Goal: Check status: Check status

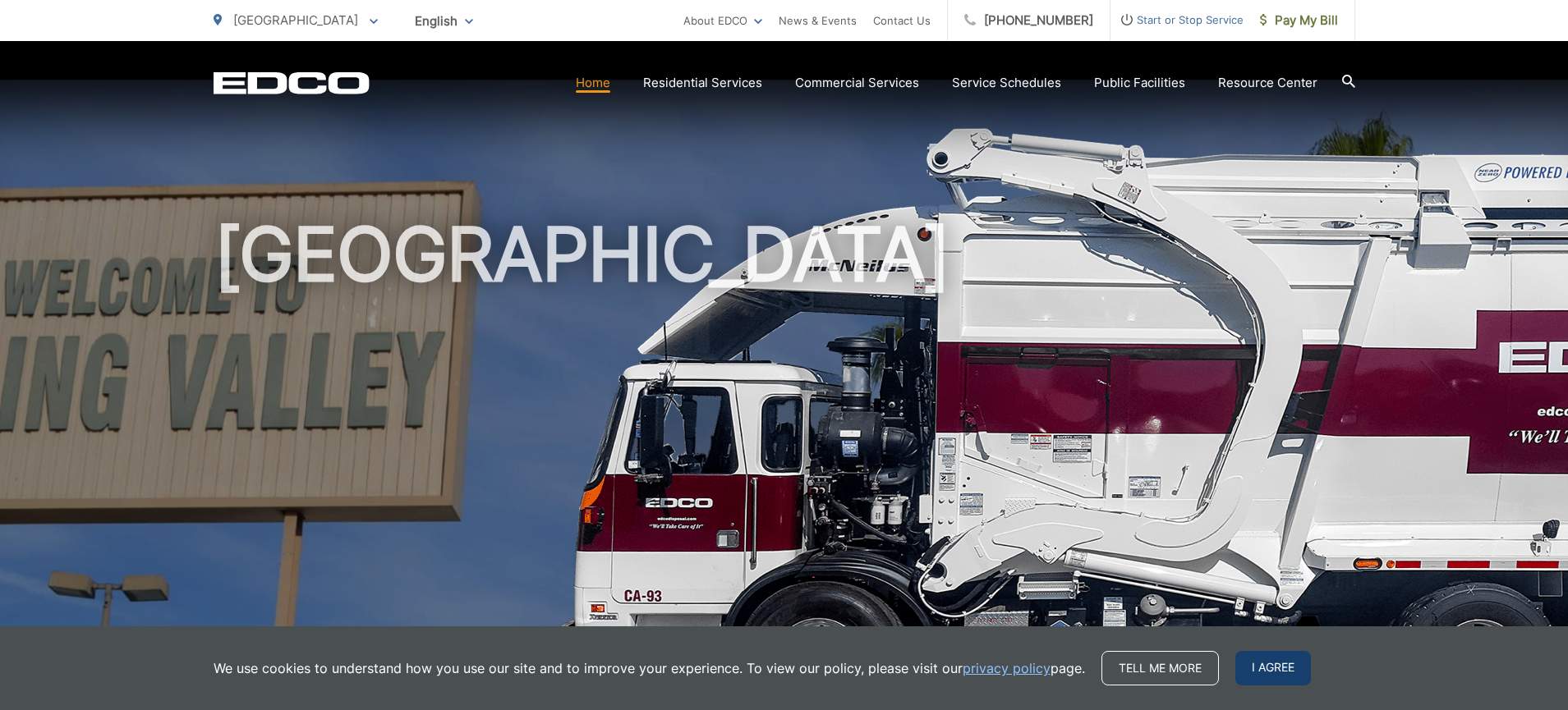
click at [1251, 673] on span "I agree" at bounding box center [1273, 669] width 76 height 35
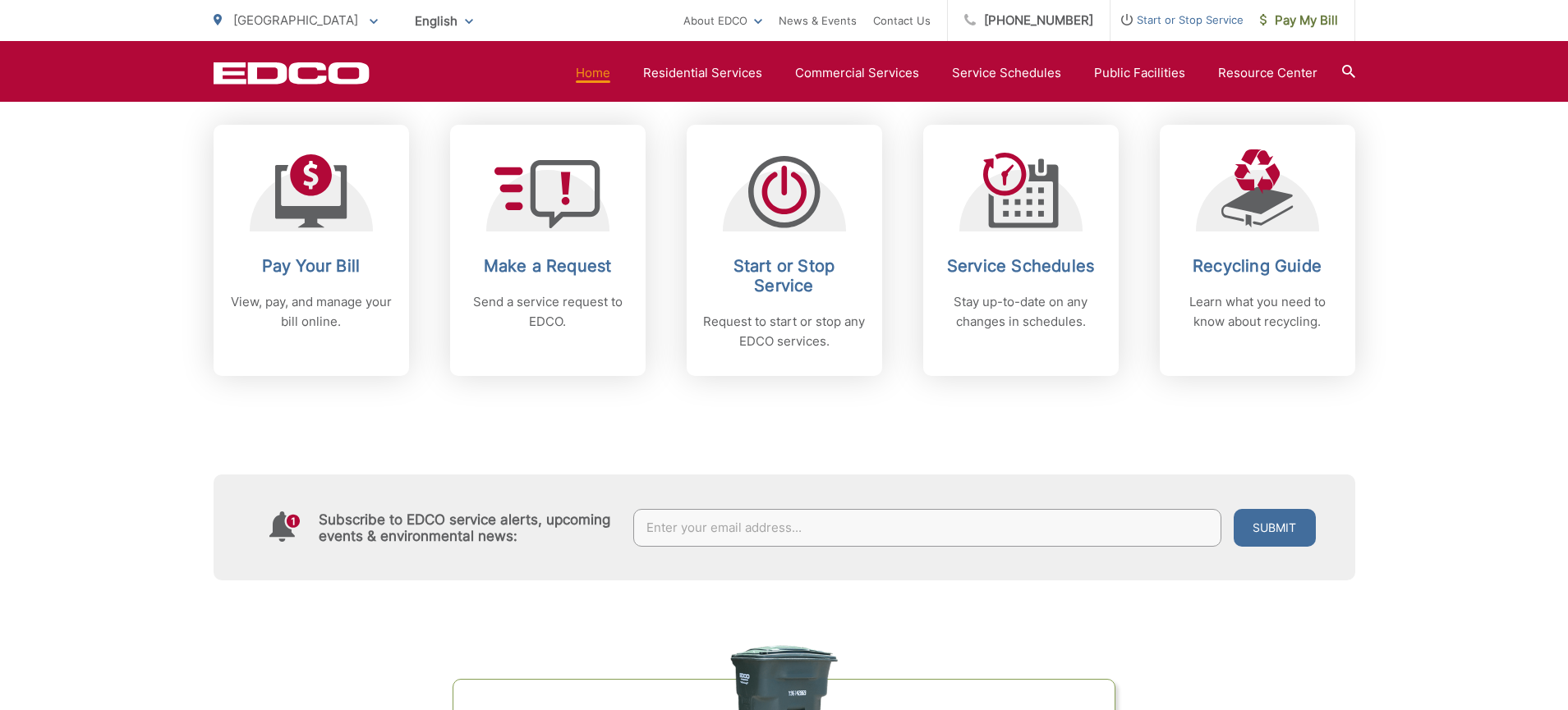
scroll to position [548, 0]
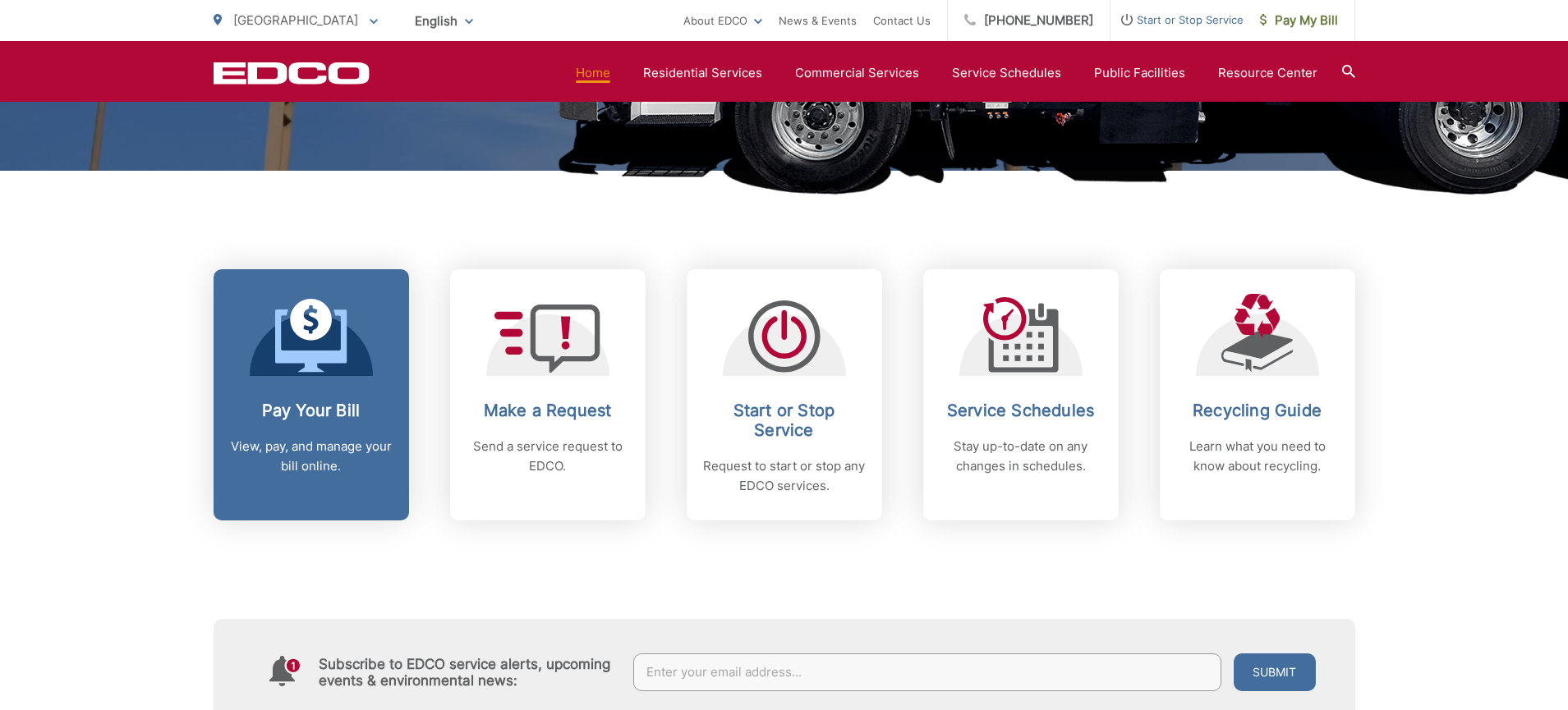
click at [291, 330] on icon at bounding box center [312, 336] width 72 height 74
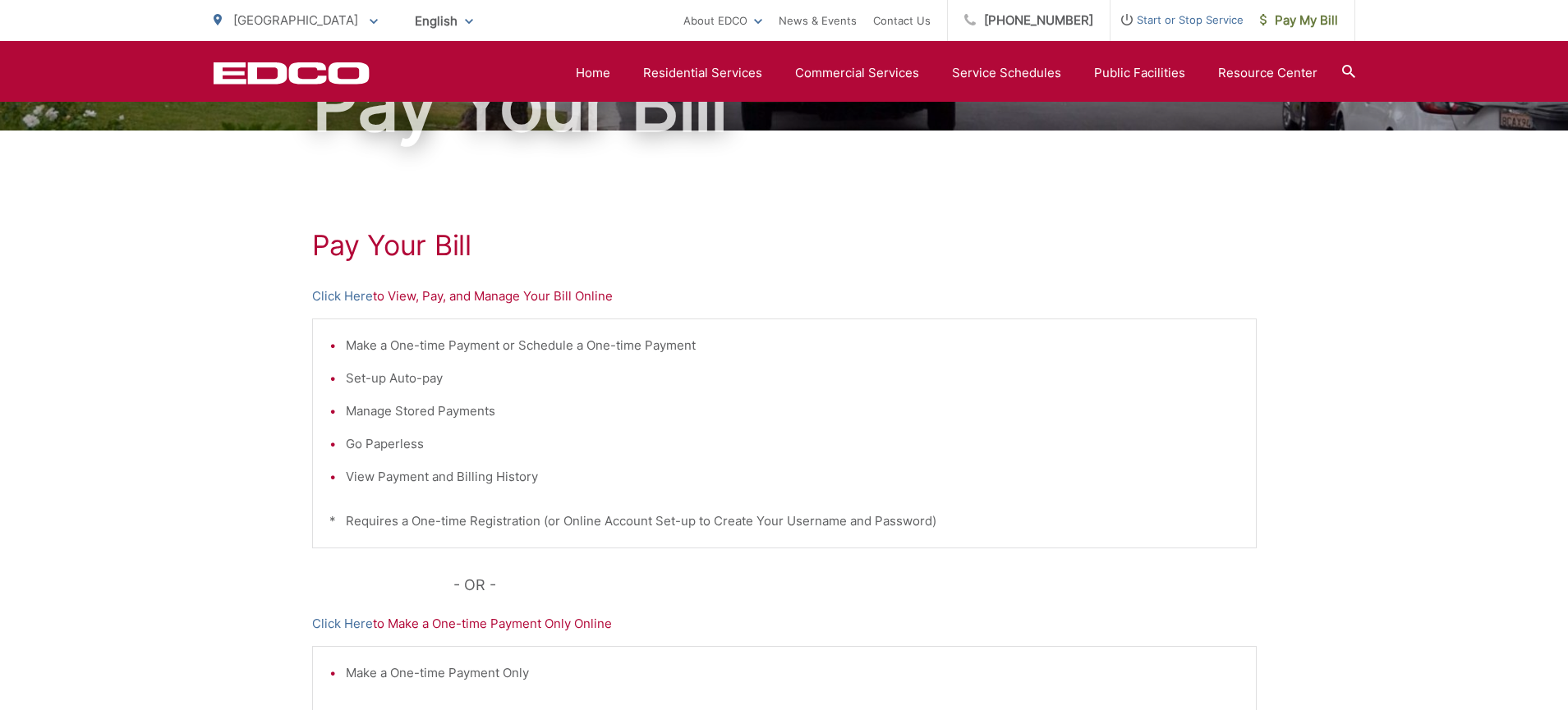
scroll to position [137, 0]
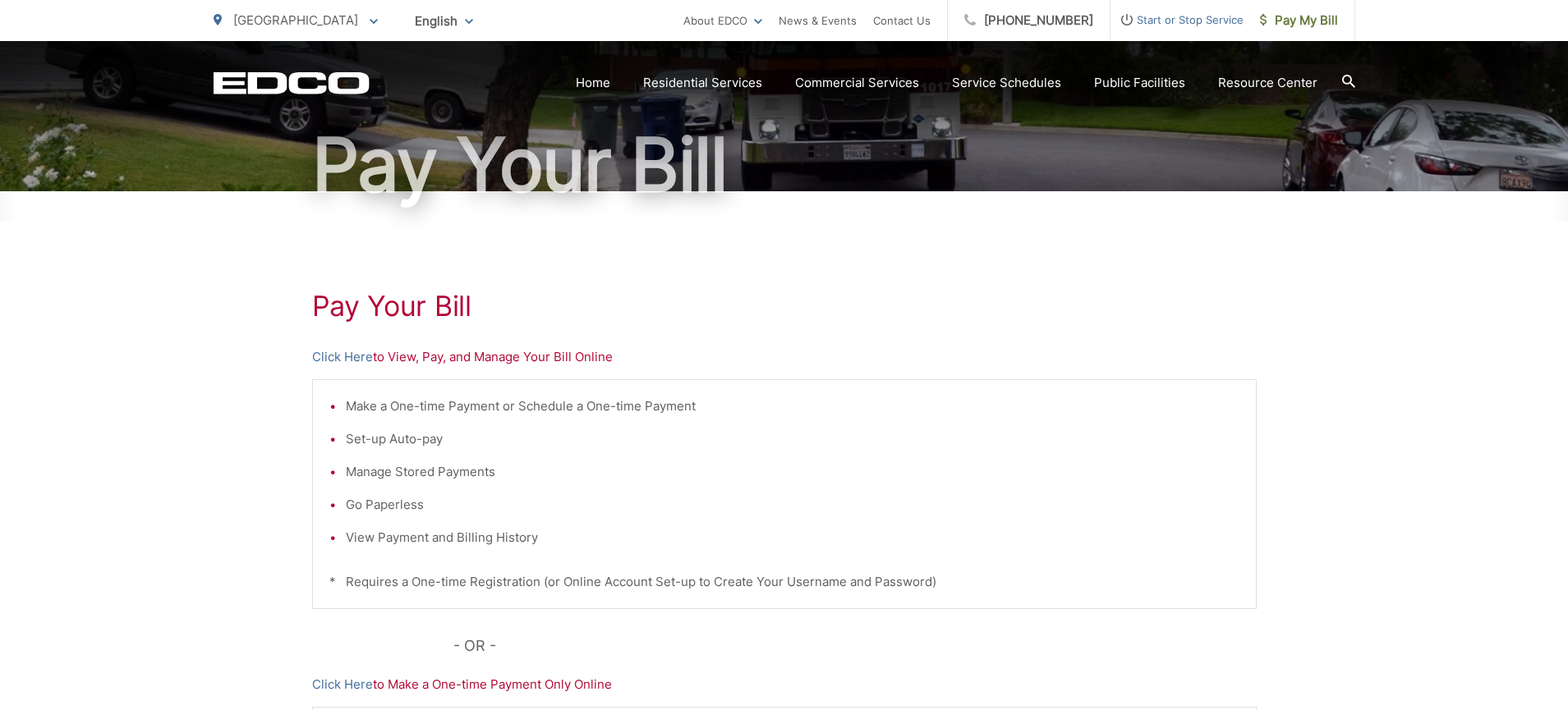
click at [346, 538] on li "View Payment and Billing History" at bounding box center [792, 537] width 893 height 20
click at [339, 361] on link "Click Here" at bounding box center [343, 357] width 60 height 20
